Goal: Navigation & Orientation: Find specific page/section

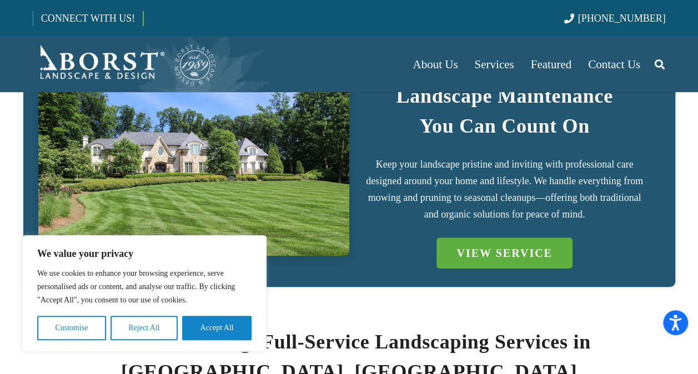
scroll to position [654, 0]
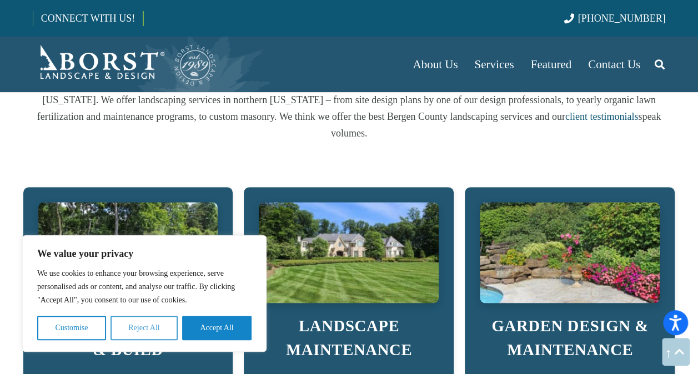
click at [147, 339] on button "Reject All" at bounding box center [144, 328] width 67 height 24
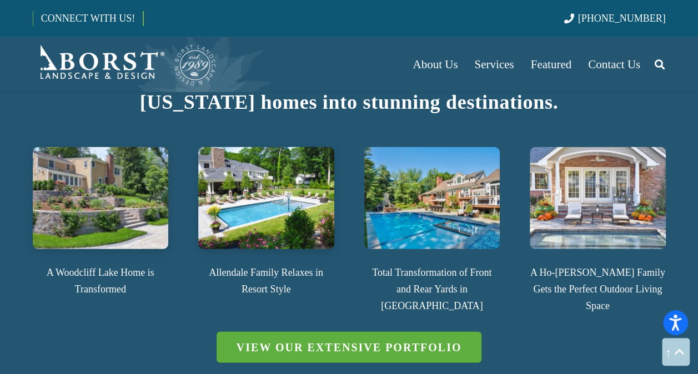
scroll to position [1400, 0]
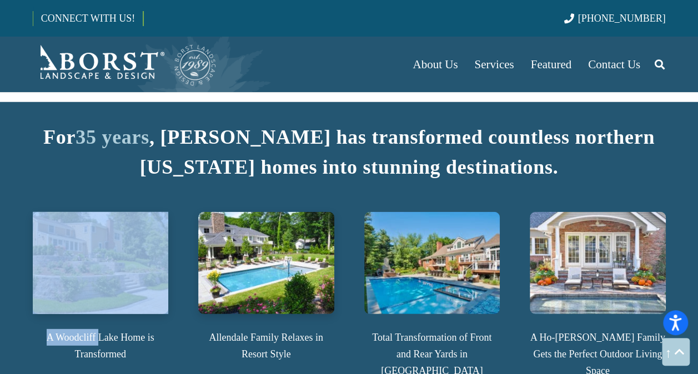
drag, startPoint x: 98, startPoint y: 303, endPoint x: 90, endPoint y: 249, distance: 54.5
click at [90, 249] on div "A Woodcliff Lake Home is Transformed" at bounding box center [101, 287] width 136 height 150
click at [90, 249] on img at bounding box center [101, 263] width 136 height 102
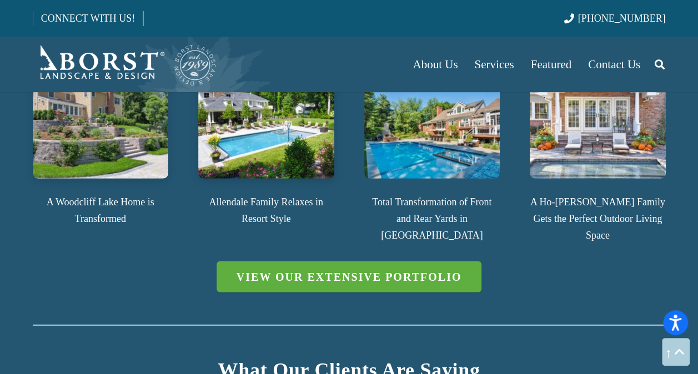
scroll to position [1547, 0]
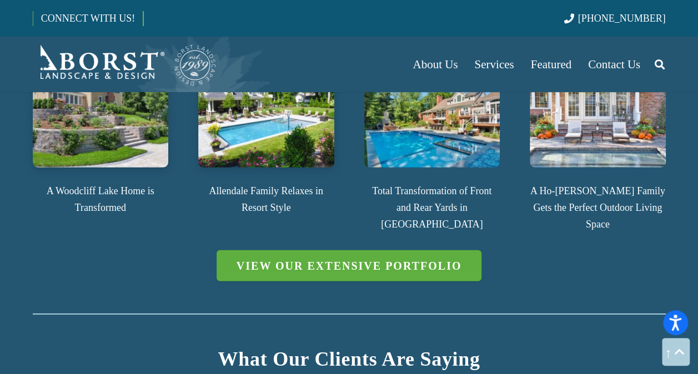
click at [546, 284] on div at bounding box center [349, 314] width 633 height 60
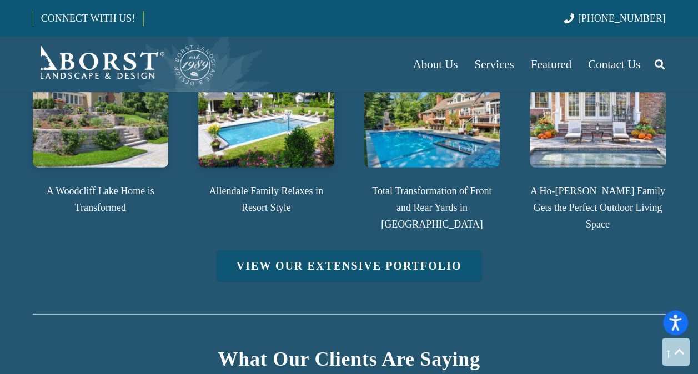
click at [448, 251] on link "View Our Extensive Portfolio" at bounding box center [350, 266] width 266 height 31
